Goal: Task Accomplishment & Management: Complete application form

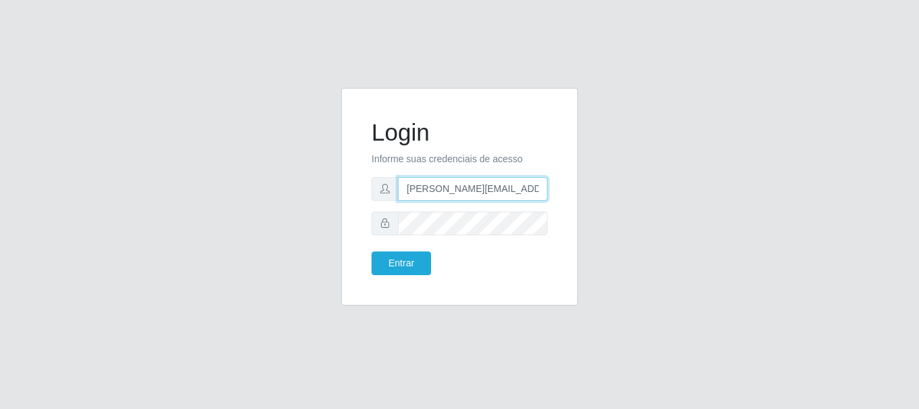
type input "[PERSON_NAME][EMAIL_ADDRESS][PERSON_NAME][DOMAIN_NAME]"
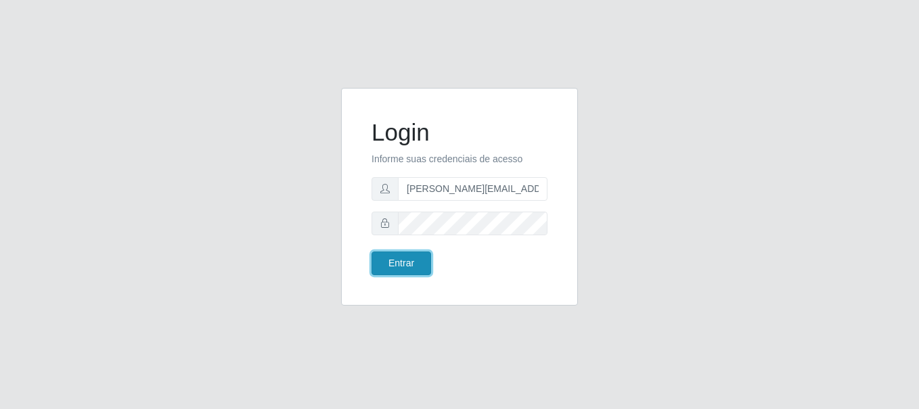
click at [400, 263] on button "Entrar" at bounding box center [401, 264] width 60 height 24
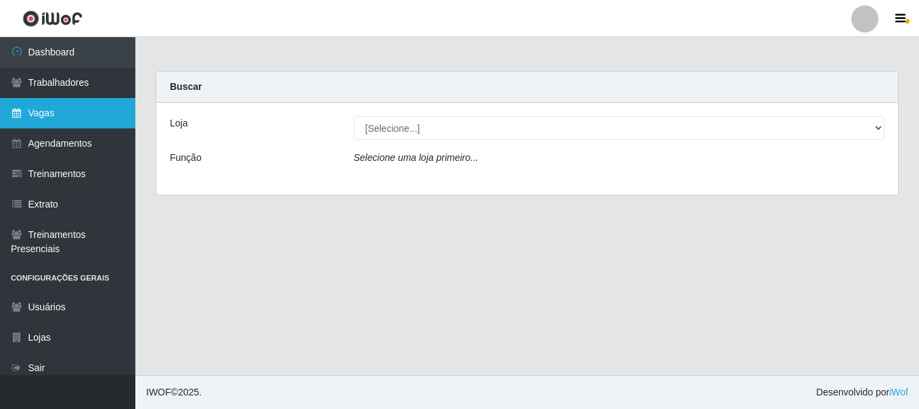
click at [68, 113] on link "Vagas" at bounding box center [67, 113] width 135 height 30
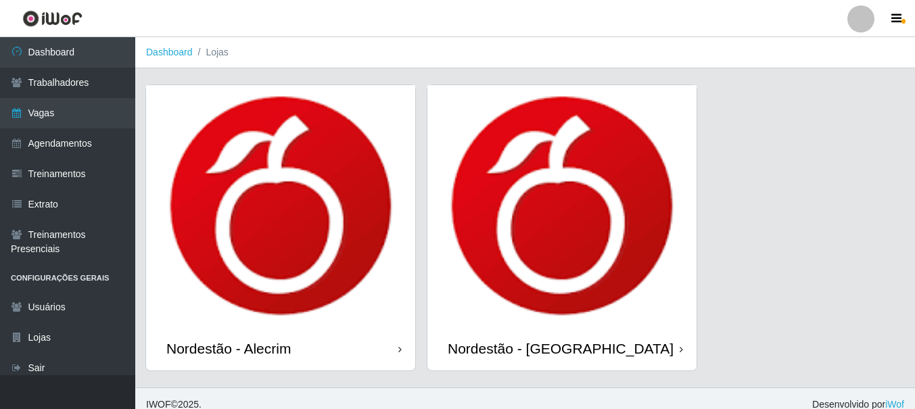
click at [231, 348] on div "Nordestão - Alecrim" at bounding box center [228, 348] width 124 height 17
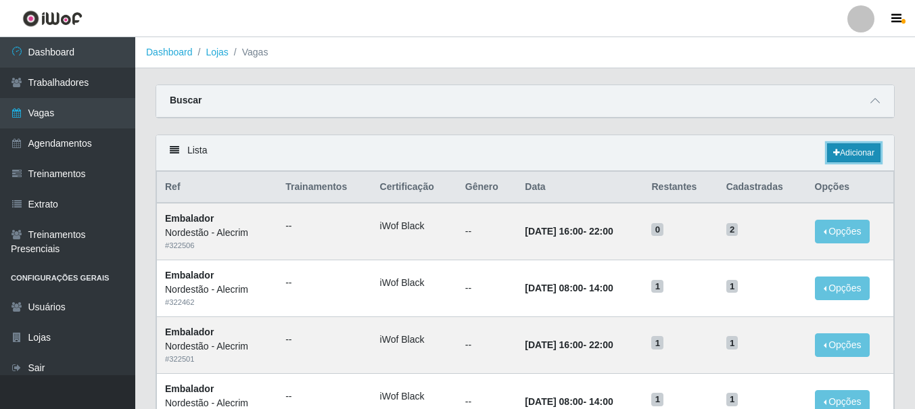
click at [852, 154] on link "Adicionar" at bounding box center [853, 152] width 53 height 19
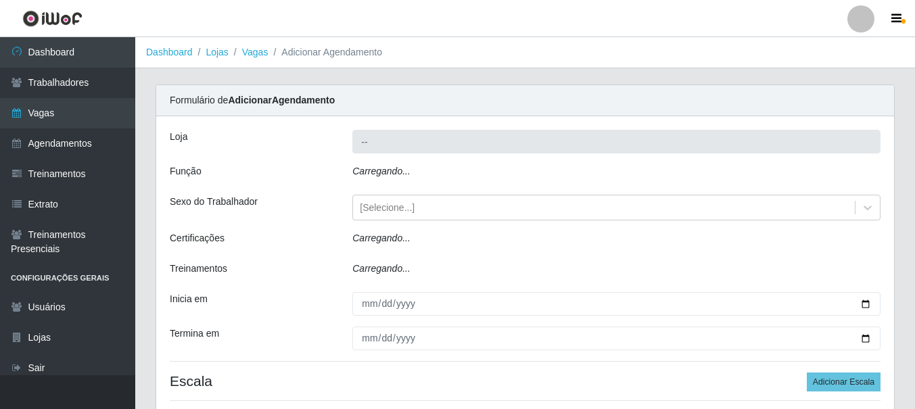
type input "Nordestão - Alecrim"
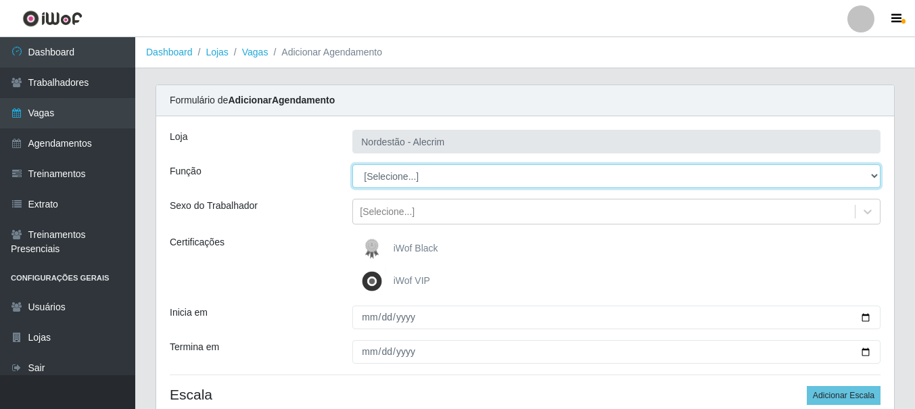
select select "1"
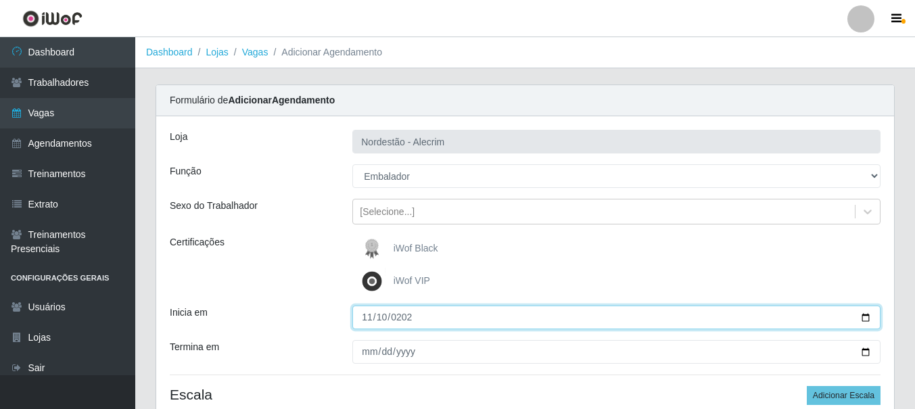
type input "[DATE]"
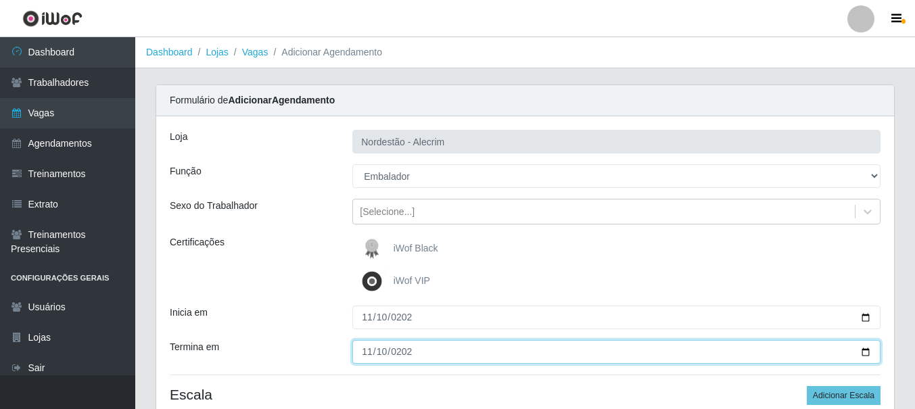
type input "[DATE]"
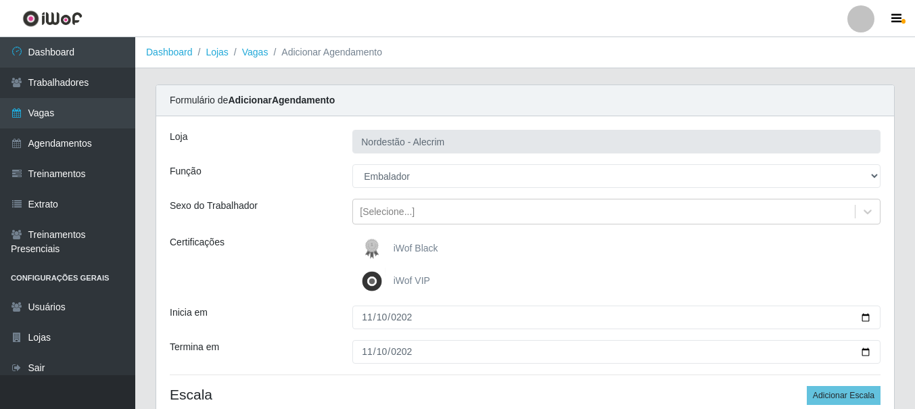
click at [616, 249] on div "iWof Black" at bounding box center [616, 248] width 528 height 27
click at [845, 396] on button "Adicionar Escala" at bounding box center [844, 395] width 74 height 19
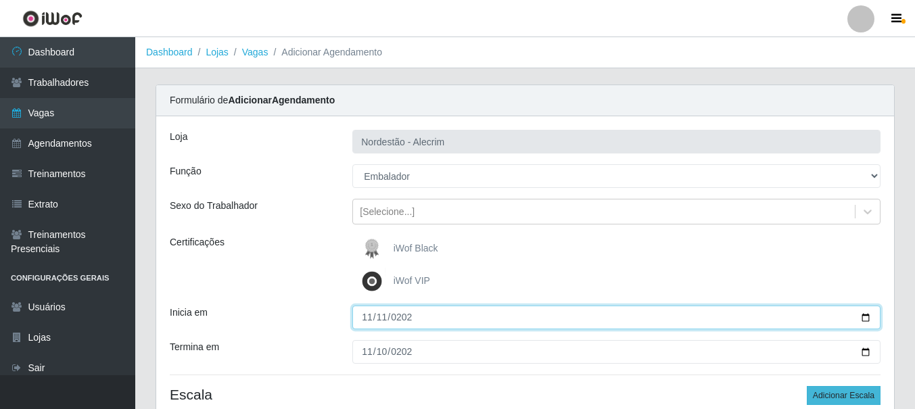
type input "[DATE]"
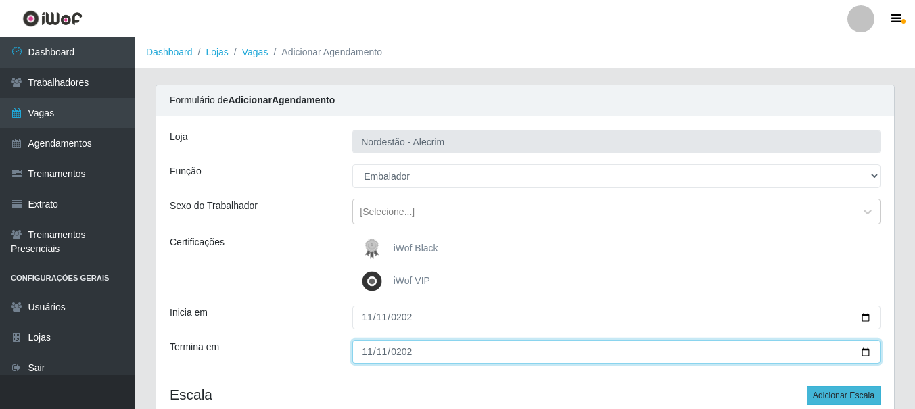
type input "[DATE]"
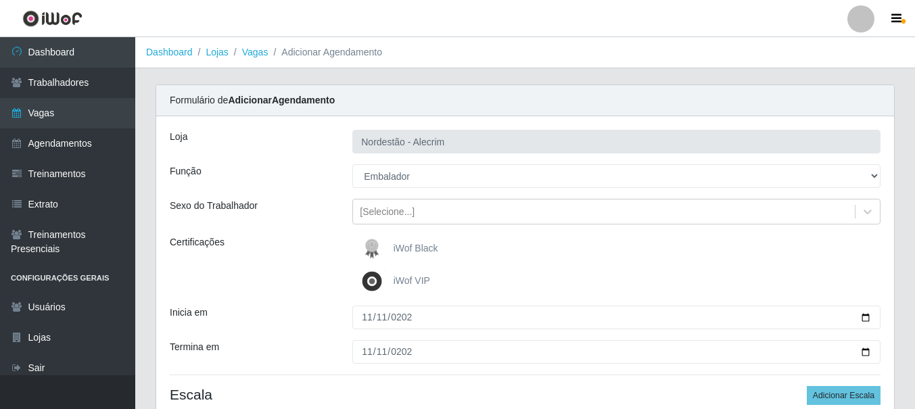
click at [616, 249] on div "iWof Black" at bounding box center [616, 248] width 528 height 27
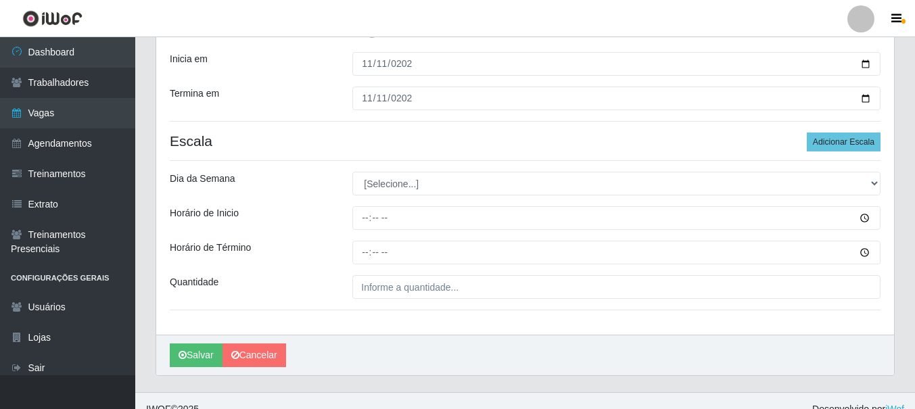
scroll to position [271, 0]
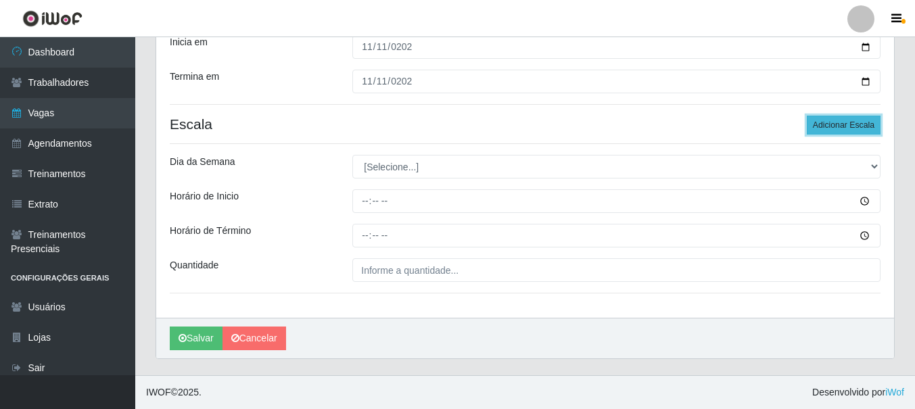
click at [845, 125] on button "Adicionar Escala" at bounding box center [844, 125] width 74 height 19
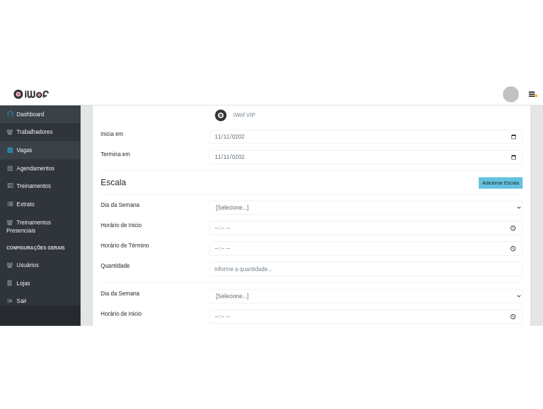
scroll to position [203, 0]
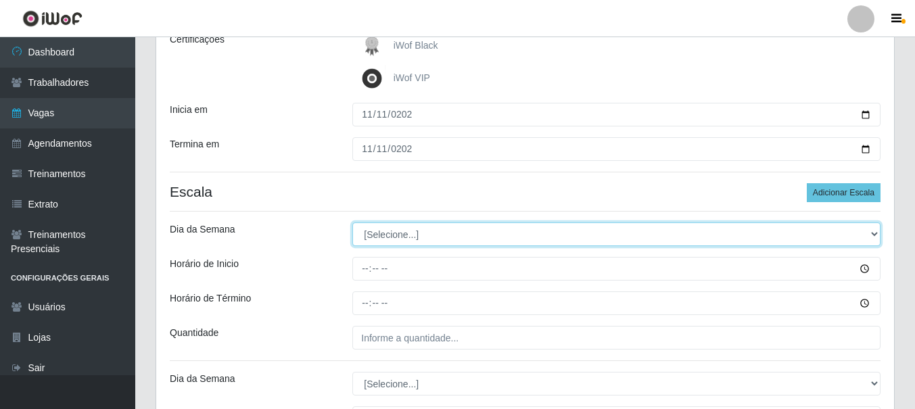
click at [639, 241] on select "[Selecione...] Segunda Terça Quarta Quinta Sexta Sábado Domingo" at bounding box center [616, 235] width 528 height 24
click at [586, 238] on select "[Selecione...] Segunda Terça Quarta Quinta Sexta Sábado Domingo" at bounding box center [616, 235] width 528 height 24
click at [405, 235] on select "[Selecione...] Segunda Terça Quarta Quinta Sexta Sábado Domingo" at bounding box center [616, 235] width 528 height 24
